Goal: Use online tool/utility: Utilize a website feature to perform a specific function

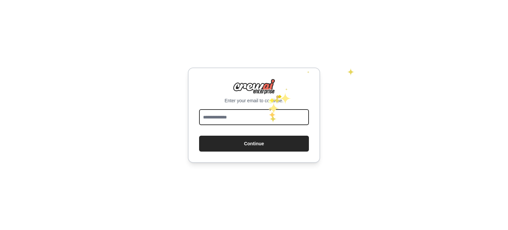
click at [269, 116] on input "email" at bounding box center [254, 117] width 110 height 16
type input "**********"
click at [199, 136] on button "Continue" at bounding box center [254, 144] width 110 height 16
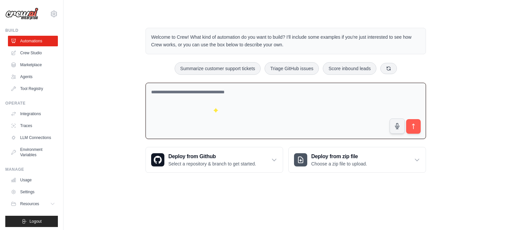
click at [213, 107] on textarea at bounding box center [286, 111] width 281 height 57
type textarea "**********"
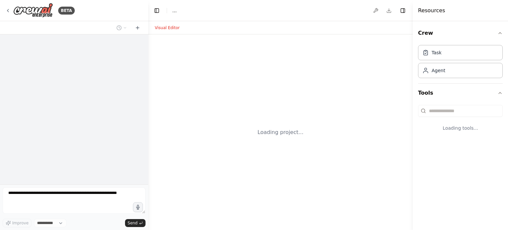
select select "****"
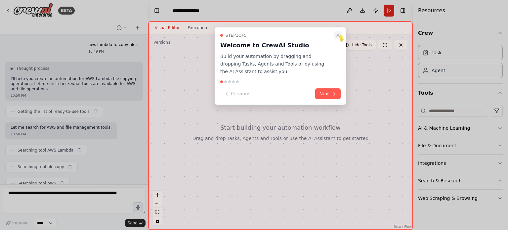
scroll to position [14, 0]
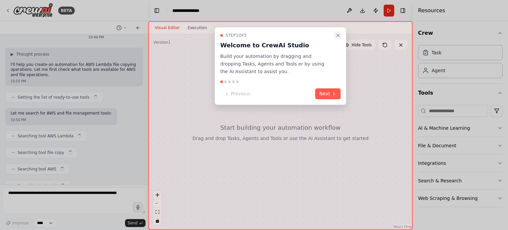
click at [339, 35] on icon "Close walkthrough" at bounding box center [338, 35] width 5 height 5
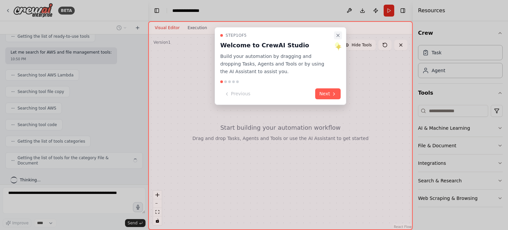
click at [339, 37] on icon "Close walkthrough" at bounding box center [338, 35] width 5 height 5
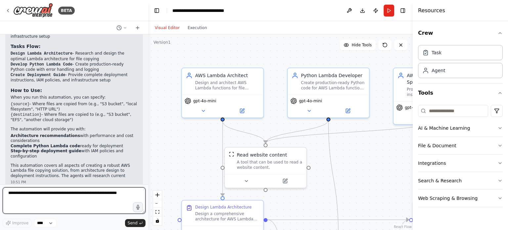
scroll to position [508, 0]
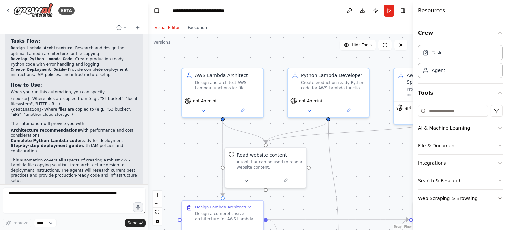
click at [500, 34] on icon "button" at bounding box center [500, 32] width 5 height 5
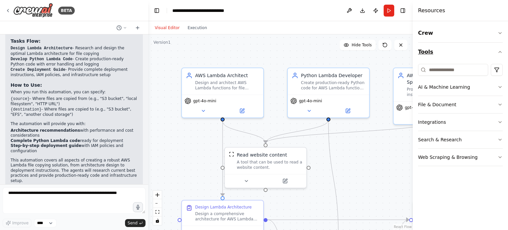
click at [500, 57] on button "Tools" at bounding box center [460, 52] width 85 height 19
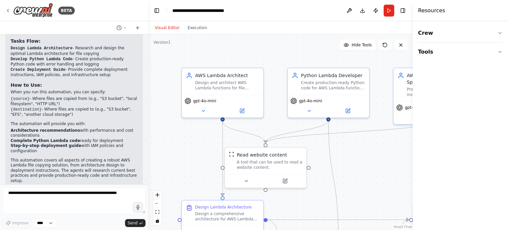
click at [451, 11] on div "Resources" at bounding box center [460, 10] width 95 height 21
click at [403, 12] on button "Toggle Right Sidebar" at bounding box center [403, 10] width 9 height 9
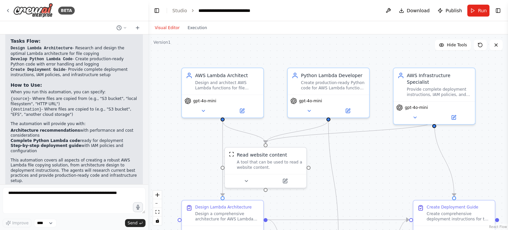
drag, startPoint x: 508, startPoint y: 131, endPoint x: 508, endPoint y: 161, distance: 29.8
click at [508, 161] on button "Toggle Sidebar" at bounding box center [508, 115] width 5 height 230
click at [419, 13] on span "Download" at bounding box center [418, 10] width 23 height 7
click at [423, 11] on span "Download" at bounding box center [418, 10] width 23 height 7
click at [476, 10] on button "Run" at bounding box center [479, 11] width 22 height 12
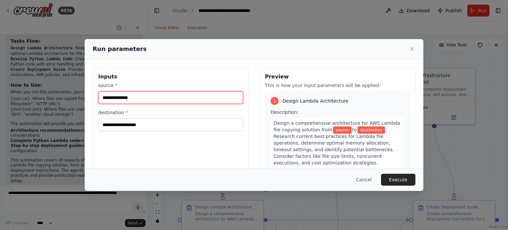
click at [205, 99] on input "source *" at bounding box center [170, 97] width 145 height 13
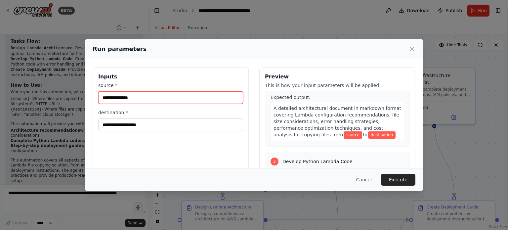
scroll to position [85, 0]
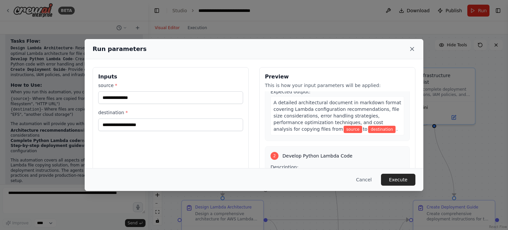
click at [412, 49] on icon at bounding box center [412, 48] width 3 height 3
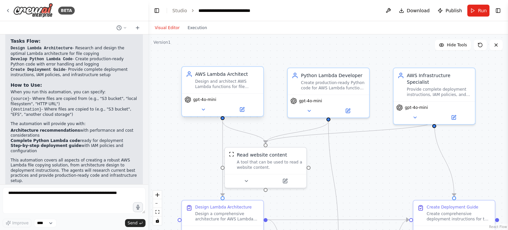
click at [244, 90] on div "AWS Lambda Architect Design and architect AWS Lambda functions for file copying…" at bounding box center [222, 80] width 81 height 26
click at [243, 110] on icon at bounding box center [242, 110] width 4 height 4
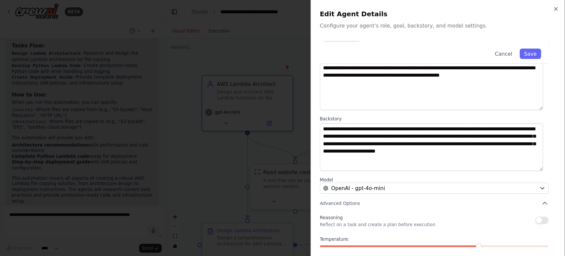
scroll to position [58, 0]
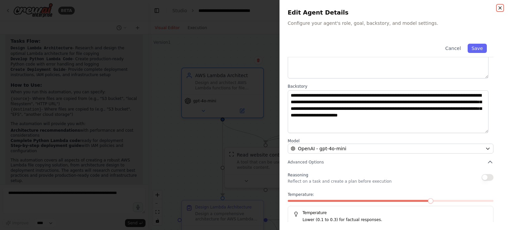
click at [500, 9] on icon "button" at bounding box center [500, 7] width 5 height 5
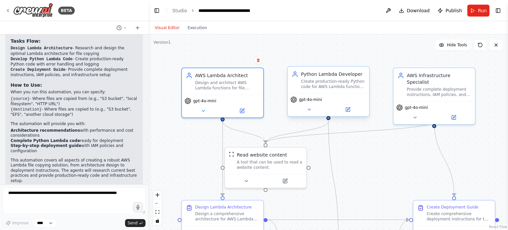
click at [316, 101] on span "gpt-4o-mini" at bounding box center [310, 99] width 23 height 5
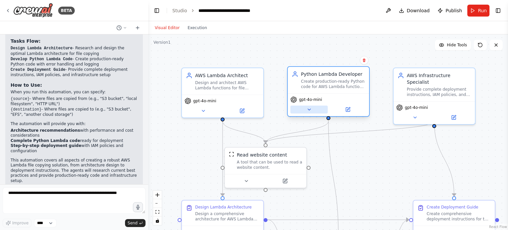
click at [312, 109] on button at bounding box center [309, 110] width 37 height 8
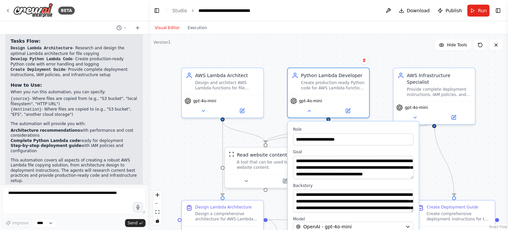
click at [457, 150] on div ".deletable-edge-delete-btn { width: 20px; height: 20px; border: 0px solid #ffff…" at bounding box center [328, 132] width 360 height 196
click at [312, 113] on button at bounding box center [309, 110] width 37 height 8
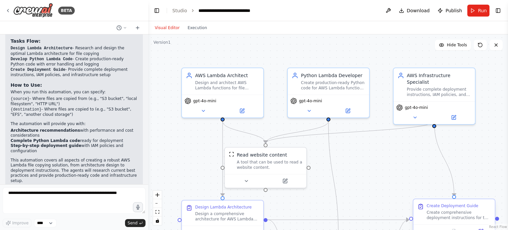
click at [448, 214] on div "Create comprehensive deployment instructions for the AWS Lambda file copying so…" at bounding box center [459, 215] width 64 height 11
click at [448, 205] on div "Create Deployment Guide" at bounding box center [453, 205] width 52 height 5
click at [423, 209] on icon at bounding box center [421, 207] width 4 height 4
click at [508, 83] on button "Toggle Sidebar" at bounding box center [508, 115] width 5 height 230
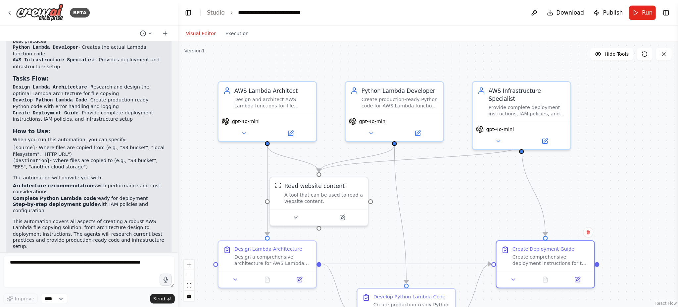
scroll to position [453, 0]
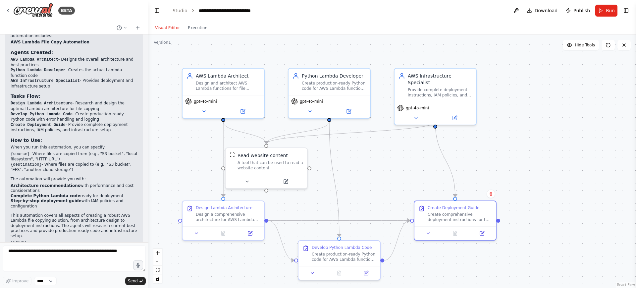
drag, startPoint x: 506, startPoint y: 2, endPoint x: 489, endPoint y: 141, distance: 140.0
click at [489, 141] on div ".deletable-edge-delete-btn { width: 20px; height: 20px; border: 0px solid #ffff…" at bounding box center [391, 160] width 487 height 253
click at [432, 230] on button at bounding box center [428, 232] width 23 height 8
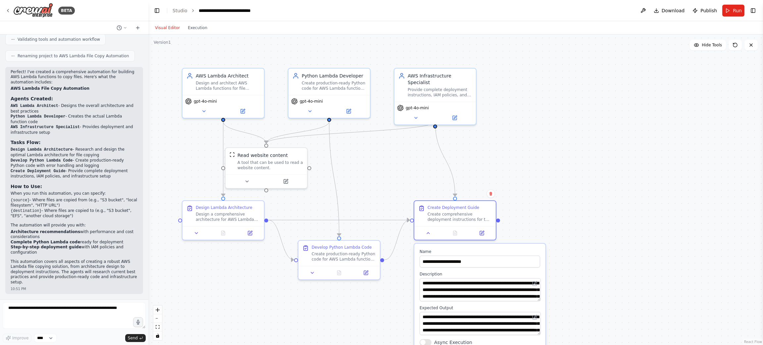
scroll to position [403, 0]
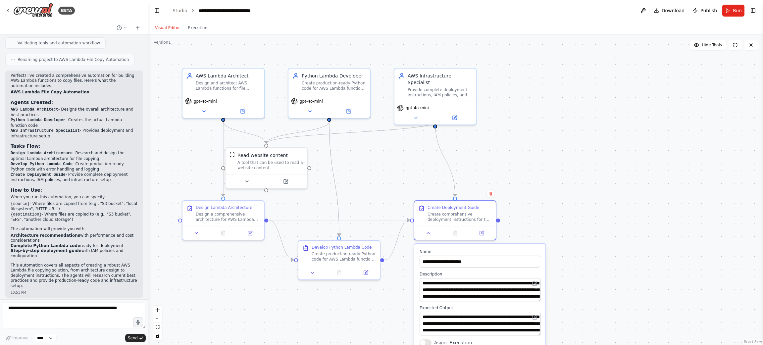
drag, startPoint x: 633, startPoint y: 0, endPoint x: 531, endPoint y: 130, distance: 165.2
click at [508, 130] on div ".deletable-edge-delete-btn { width: 20px; height: 20px; border: 0px solid #ffff…" at bounding box center [455, 189] width 614 height 310
click at [501, 230] on textarea "**********" at bounding box center [480, 323] width 121 height 23
click at [508, 230] on div ".deletable-edge-delete-btn { width: 20px; height: 20px; border: 0px solid #ffff…" at bounding box center [455, 189] width 614 height 310
click at [426, 230] on icon at bounding box center [428, 232] width 5 height 5
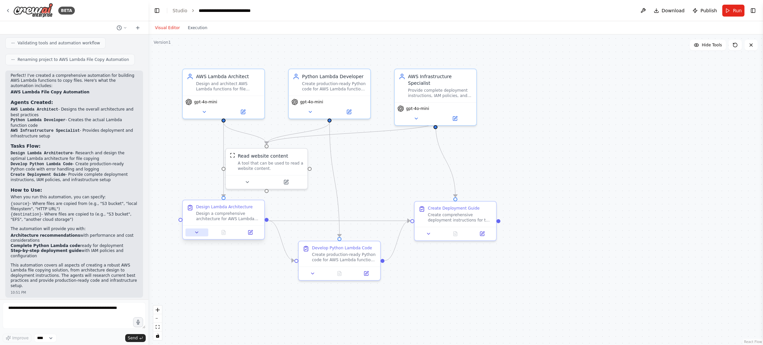
click at [200, 230] on button at bounding box center [196, 232] width 23 height 8
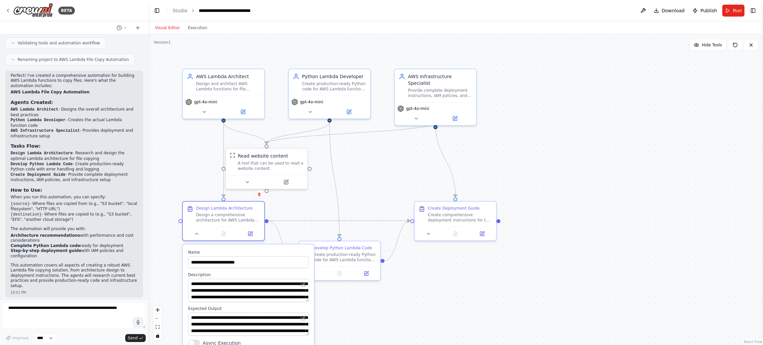
click at [305, 230] on textarea "**********" at bounding box center [248, 290] width 121 height 23
